Goal: Transaction & Acquisition: Book appointment/travel/reservation

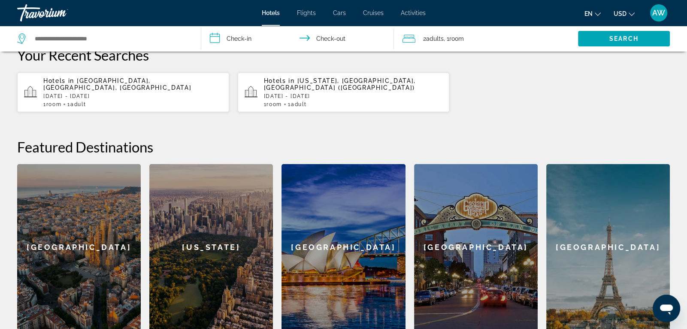
scroll to position [249, 0]
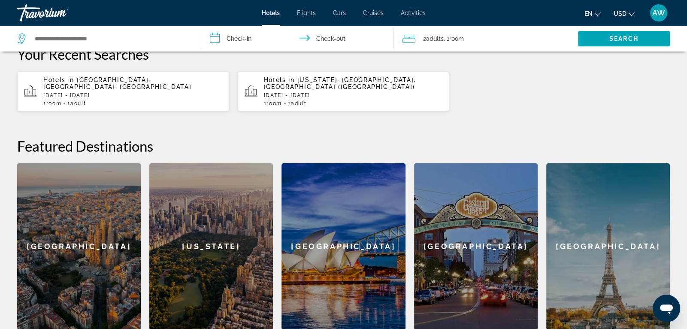
click at [205, 198] on div "New York" at bounding box center [211, 246] width 124 height 167
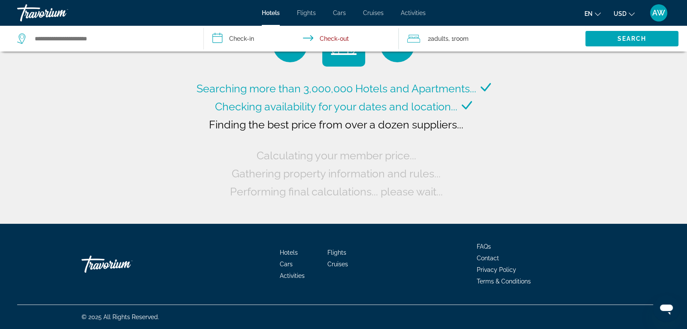
click at [205, 198] on div "Searching more than 3,000,000 Hotels and Apartments... Checking availability fo…" at bounding box center [343, 139] width 299 height 121
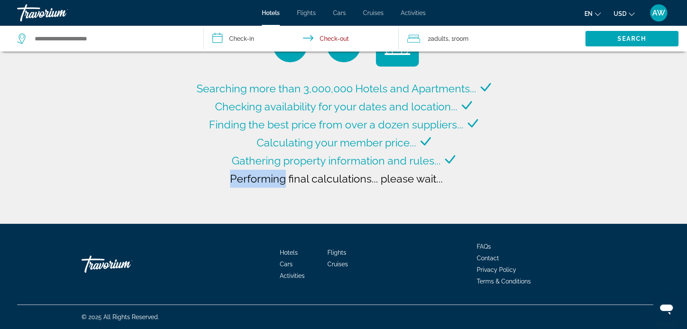
type input "**********"
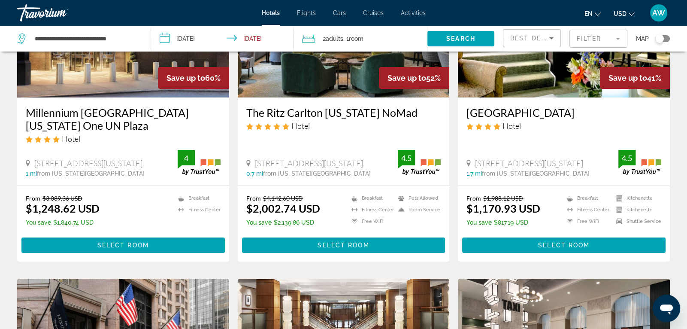
scroll to position [120, 0]
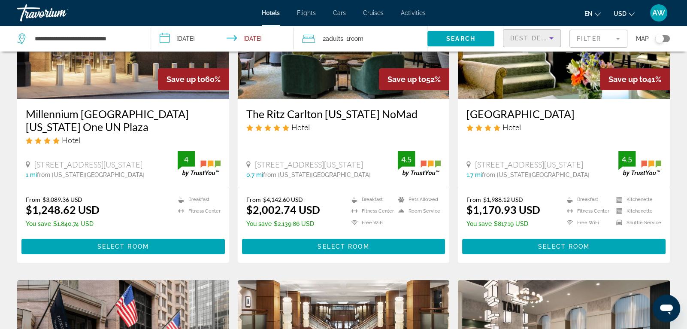
click at [526, 40] on span "Best Deals" at bounding box center [532, 38] width 45 height 7
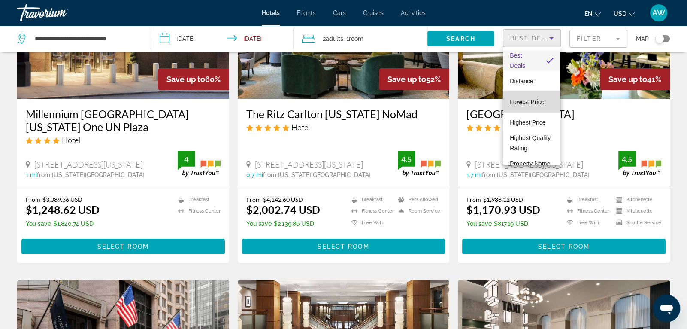
click at [521, 98] on span "Lowest Price" at bounding box center [527, 101] width 34 height 7
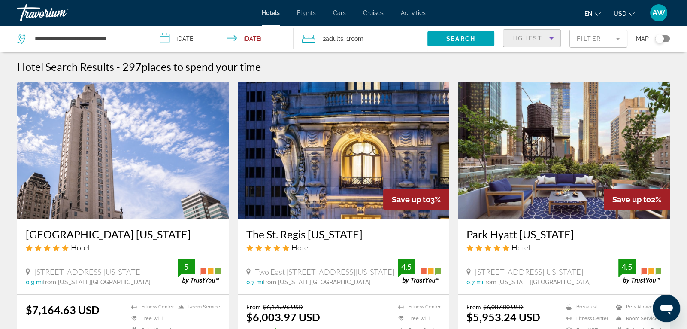
click at [551, 36] on icon "Sort by" at bounding box center [551, 38] width 10 height 10
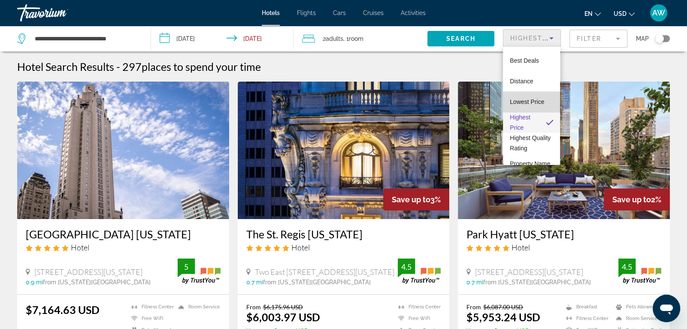
click at [520, 106] on span "Lowest Price" at bounding box center [527, 102] width 34 height 10
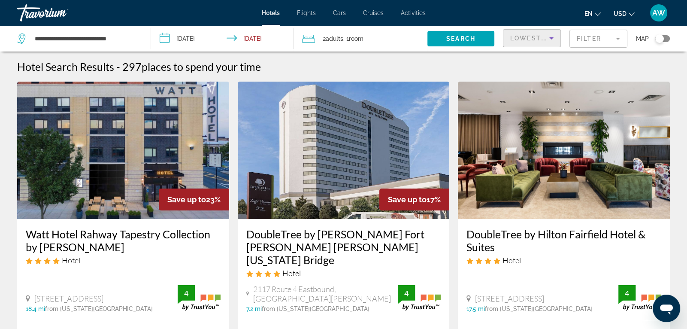
click at [540, 43] on div "Lowest Price" at bounding box center [529, 38] width 39 height 10
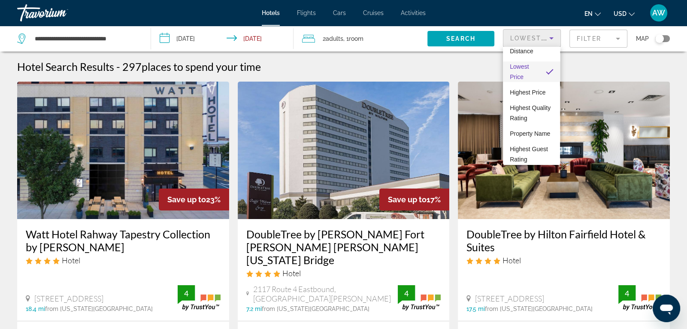
scroll to position [33, 0]
click at [536, 144] on span "Highest Guest Rating" at bounding box center [529, 151] width 38 height 17
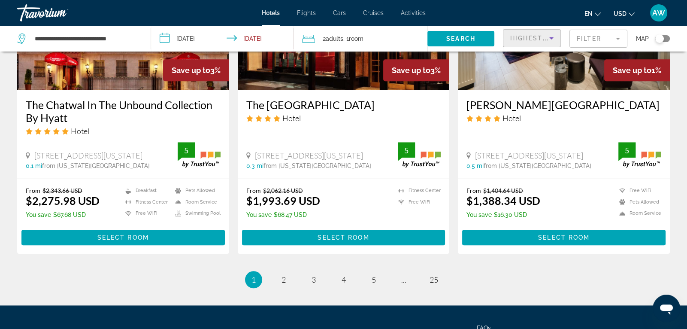
scroll to position [1089, 0]
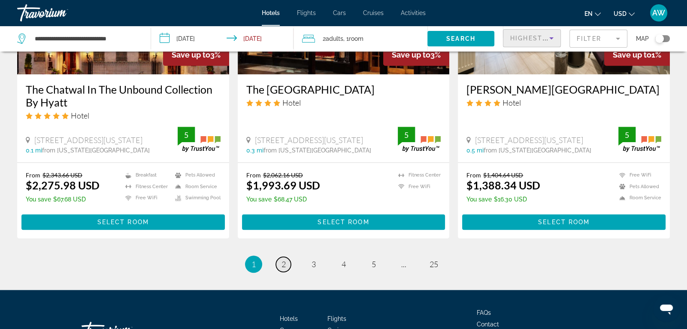
click at [284, 259] on span "2" at bounding box center [284, 263] width 4 height 9
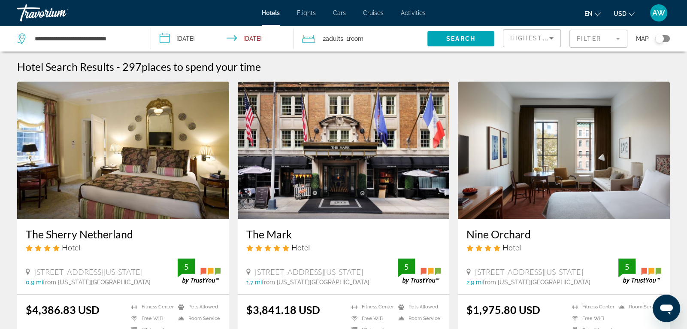
click at [552, 36] on icon "Sort by" at bounding box center [551, 38] width 10 height 10
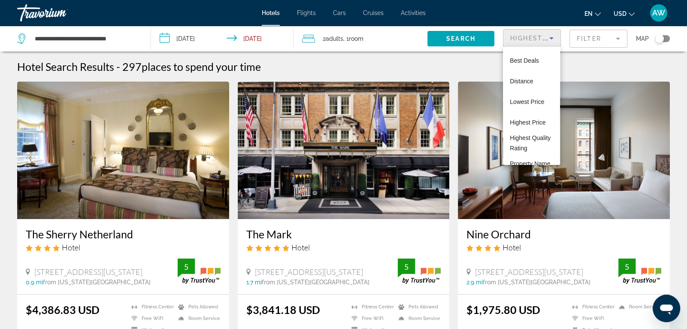
scroll to position [40, 0]
click at [528, 66] on span "Lowest Price" at bounding box center [527, 62] width 34 height 10
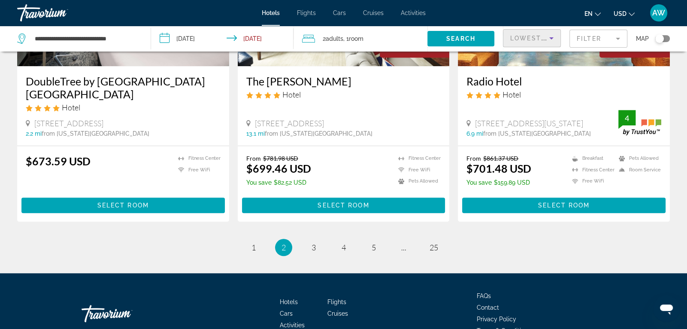
scroll to position [1142, 0]
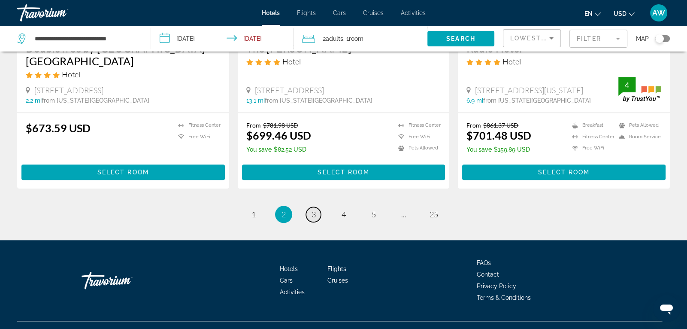
click at [313, 209] on span "3" at bounding box center [314, 213] width 4 height 9
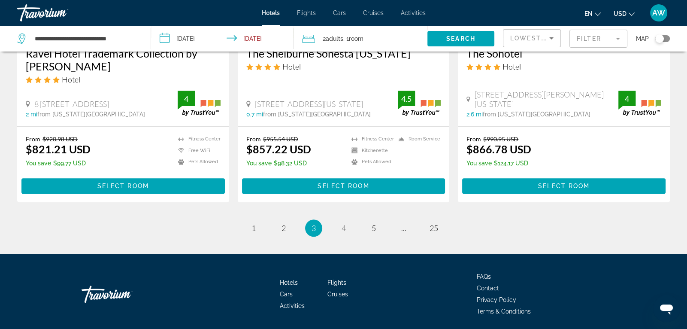
scroll to position [1130, 0]
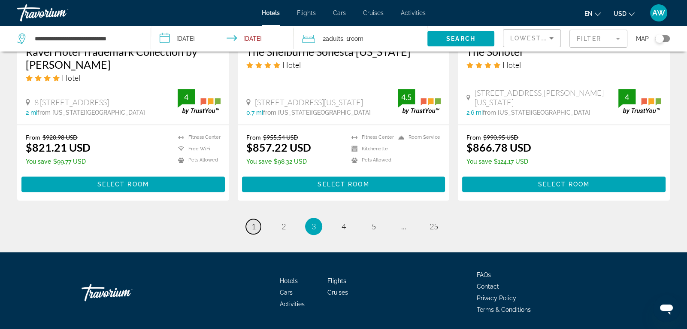
click at [253, 222] on span "1" at bounding box center [254, 226] width 4 height 9
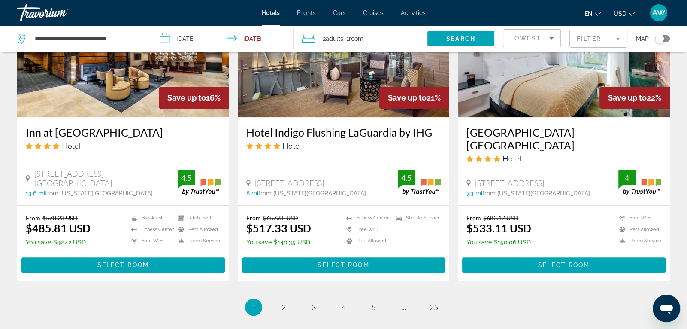
scroll to position [1155, 0]
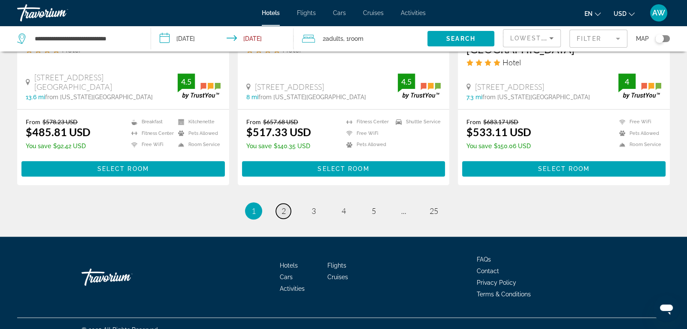
click at [282, 206] on span "2" at bounding box center [284, 210] width 4 height 9
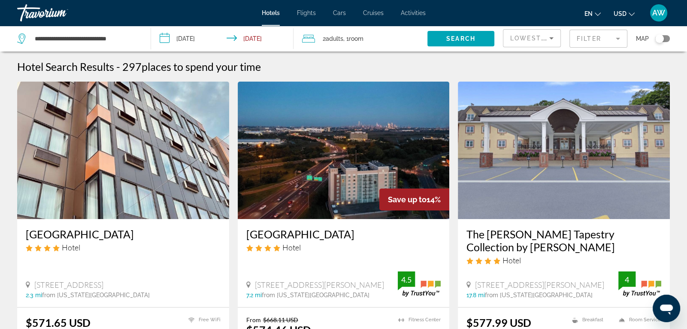
click at [192, 39] on input "**********" at bounding box center [224, 40] width 146 height 28
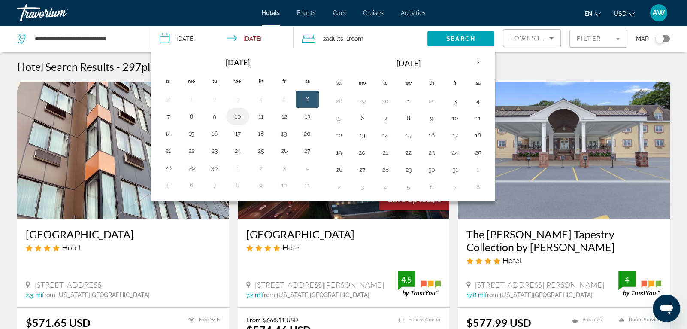
click at [237, 114] on button "10" at bounding box center [238, 116] width 14 height 12
click at [309, 115] on button "13" at bounding box center [308, 116] width 14 height 12
type input "**********"
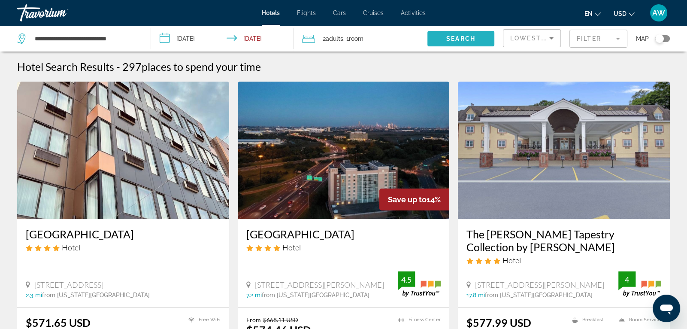
click at [439, 35] on span "Search widget" at bounding box center [461, 38] width 67 height 21
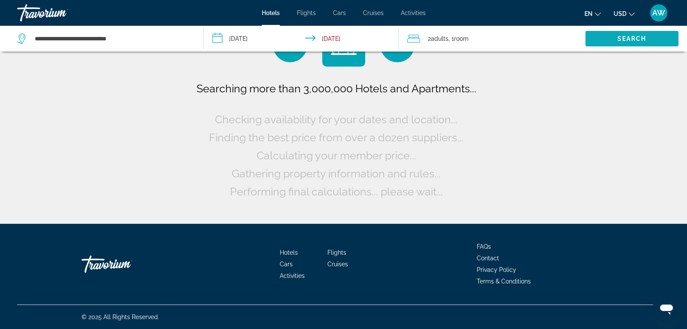
click at [439, 35] on span "Adults" at bounding box center [440, 38] width 18 height 7
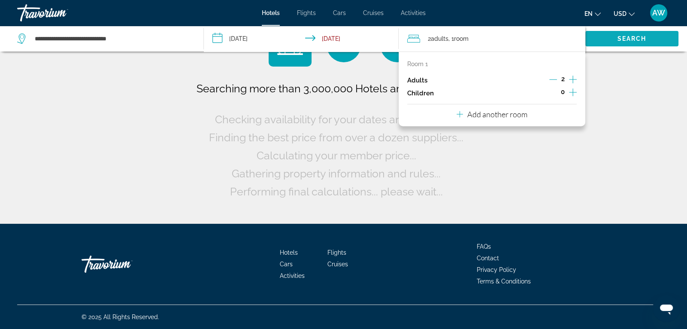
click at [439, 35] on span "Adults" at bounding box center [440, 38] width 18 height 7
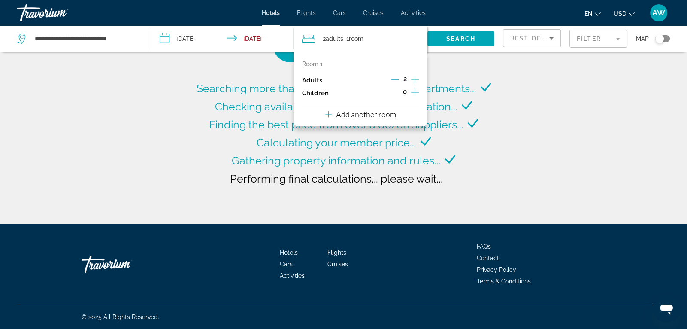
click at [526, 96] on div "Searching more than 3,000,000 Hotels and Apartments... Checking availability fo…" at bounding box center [343, 112] width 687 height 224
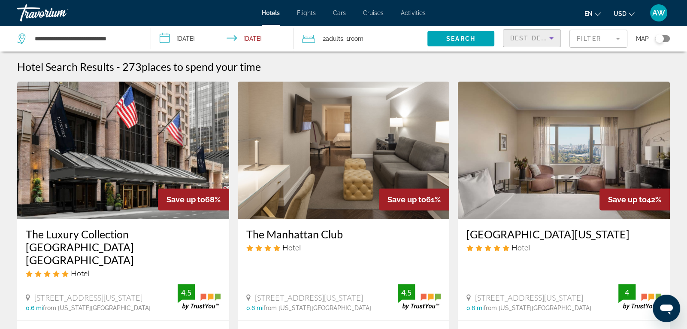
click at [547, 35] on icon "Sort by" at bounding box center [551, 38] width 10 height 10
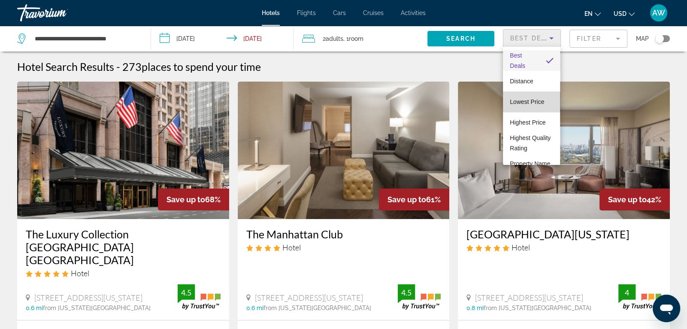
click at [522, 97] on span "Lowest Price" at bounding box center [527, 102] width 34 height 10
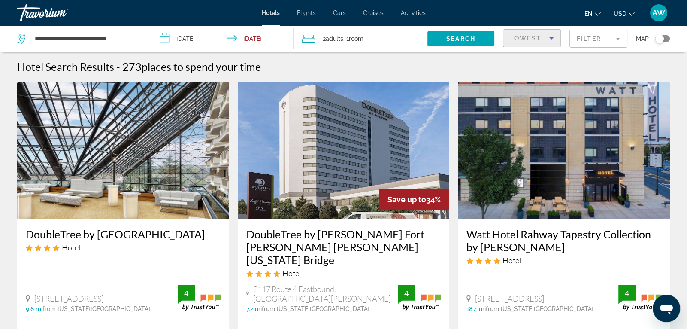
click at [82, 234] on h3 "DoubleTree by [GEOGRAPHIC_DATA]" at bounding box center [123, 234] width 195 height 13
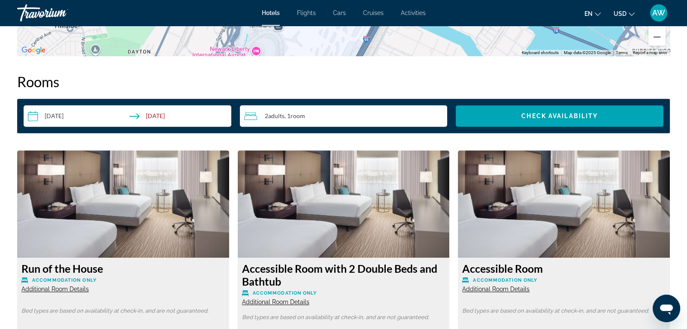
scroll to position [1030, 0]
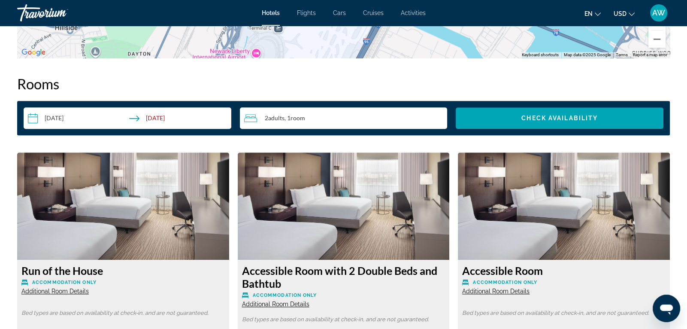
click at [84, 269] on h3 "Run of the House" at bounding box center [122, 270] width 203 height 13
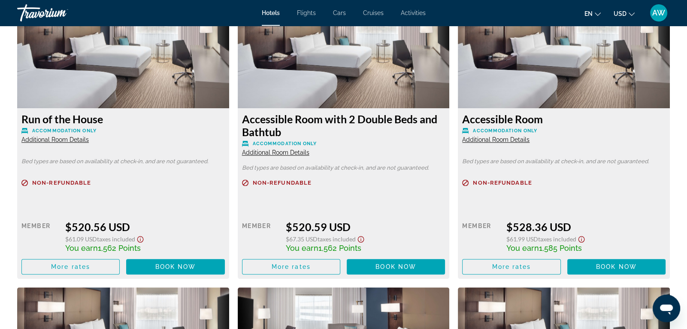
scroll to position [1185, 0]
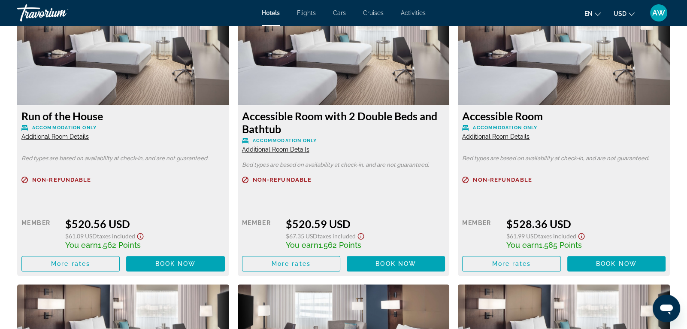
click at [143, 236] on icon "Show Taxes and Fees disclaimer" at bounding box center [140, 236] width 10 height 8
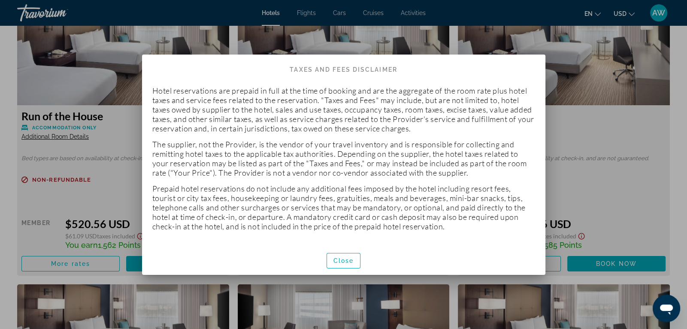
scroll to position [0, 0]
click at [335, 257] on span "Close" at bounding box center [344, 260] width 21 height 7
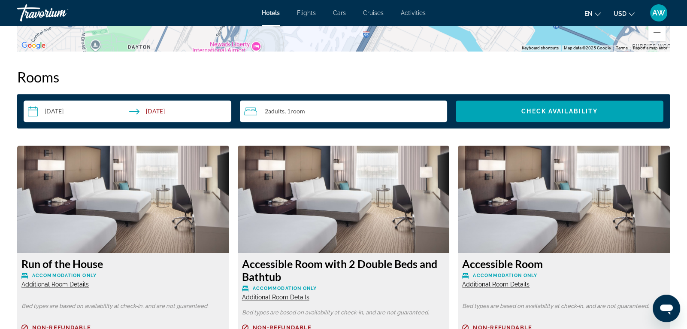
scroll to position [1022, 0]
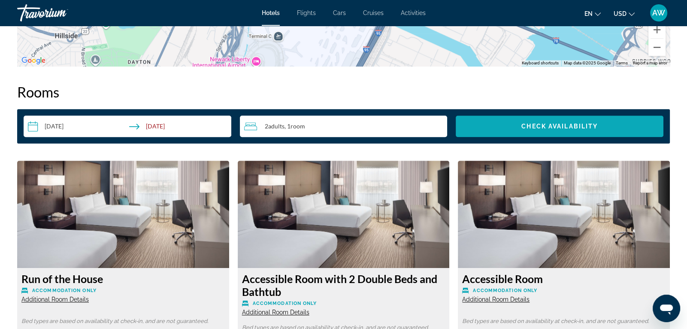
click at [609, 130] on span "Search widget" at bounding box center [560, 126] width 208 height 21
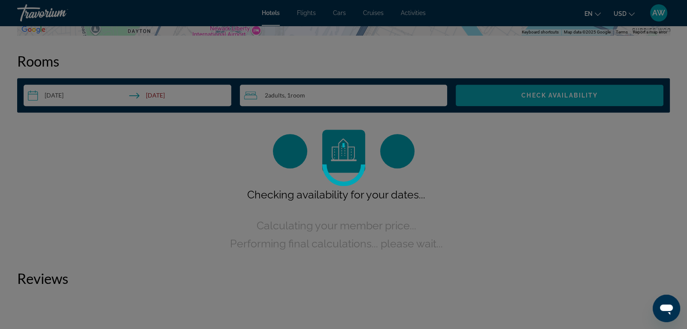
scroll to position [1054, 0]
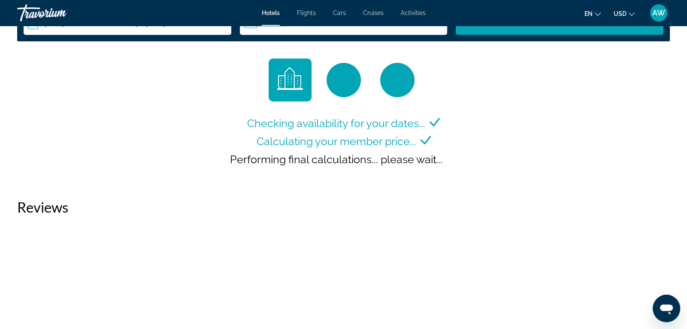
scroll to position [1133, 0]
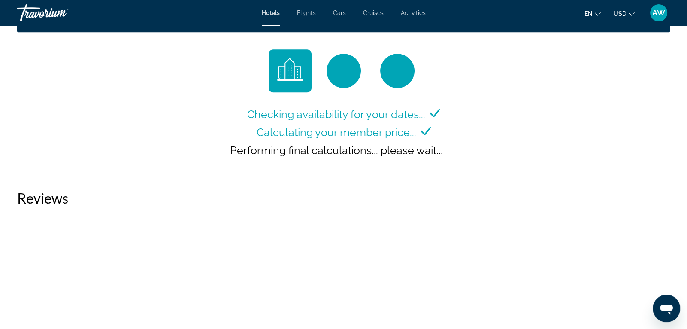
click at [640, 126] on div "Checking availability for your dates... Calculating your member price... Perfor…" at bounding box center [343, 110] width 653 height 123
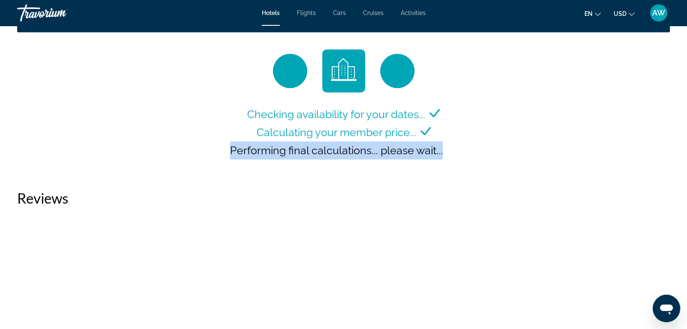
click at [640, 126] on div "Checking availability for your dates... Calculating your member price... Perfor…" at bounding box center [343, 110] width 653 height 123
click at [641, 127] on div "Checking availability for your dates... Calculating your member price... Perfor…" at bounding box center [343, 110] width 653 height 123
click at [259, 147] on span "Performing final calculations... please wait..." at bounding box center [336, 150] width 213 height 13
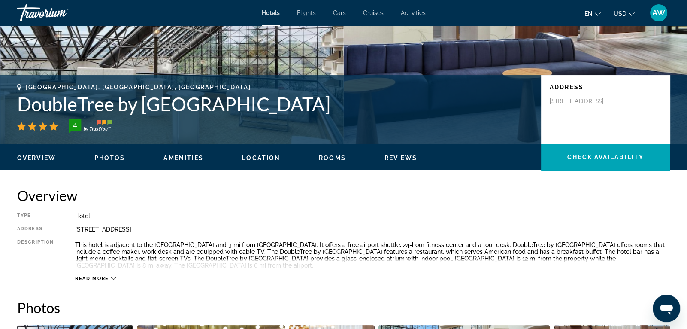
scroll to position [139, 0]
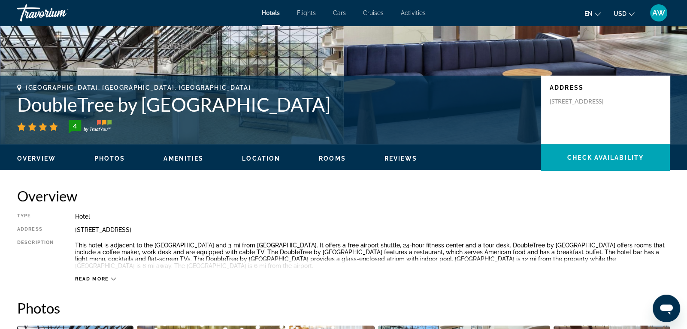
click at [255, 157] on span "Location" at bounding box center [261, 158] width 38 height 7
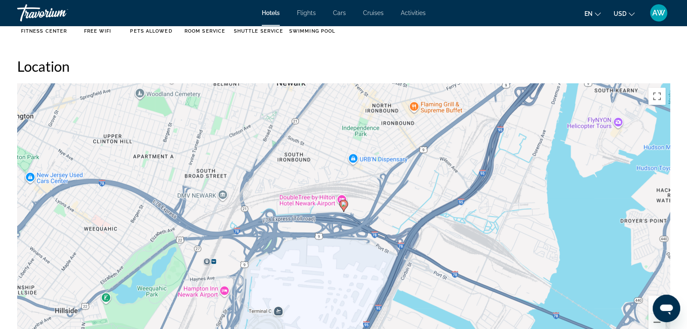
scroll to position [753, 0]
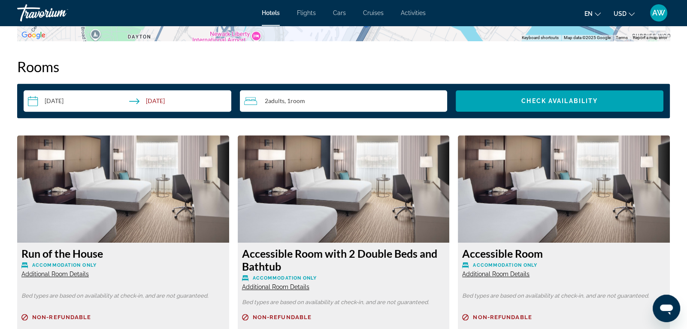
scroll to position [1099, 0]
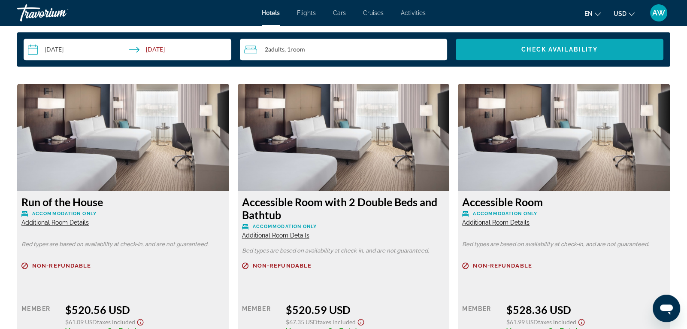
click at [501, 48] on span "Search widget" at bounding box center [560, 49] width 208 height 21
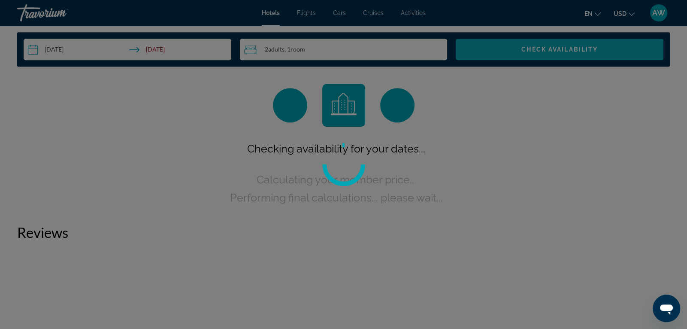
scroll to position [1062, 0]
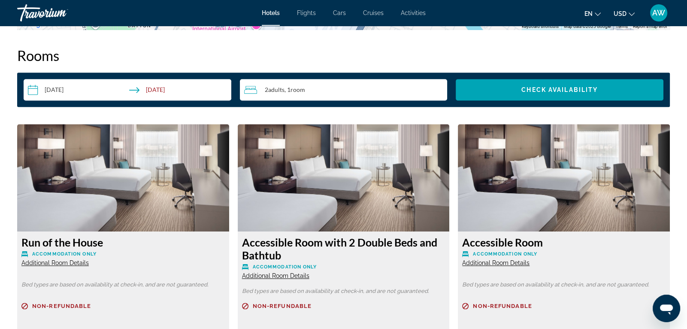
scroll to position [1065, 0]
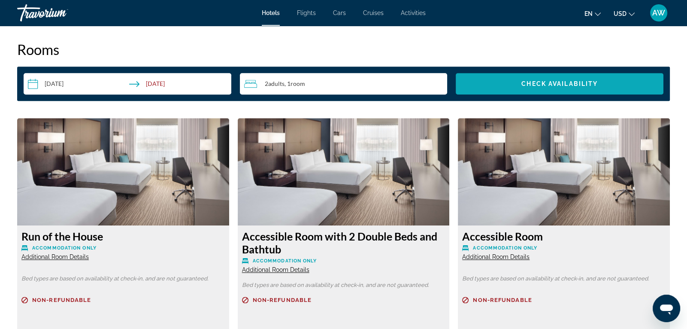
click at [574, 91] on span "Search widget" at bounding box center [560, 83] width 208 height 21
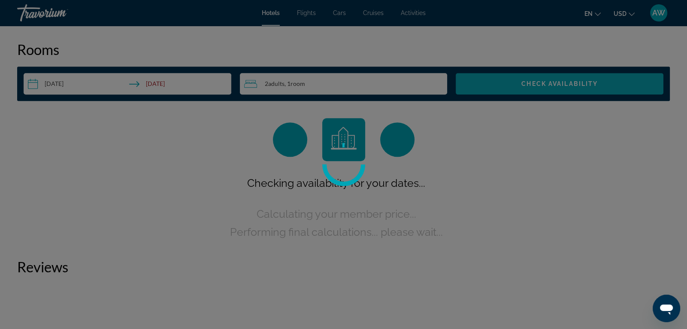
scroll to position [1054, 0]
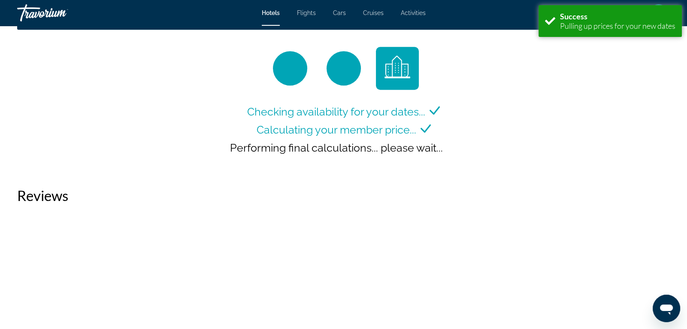
scroll to position [1133, 0]
